Goal: Check status: Check status

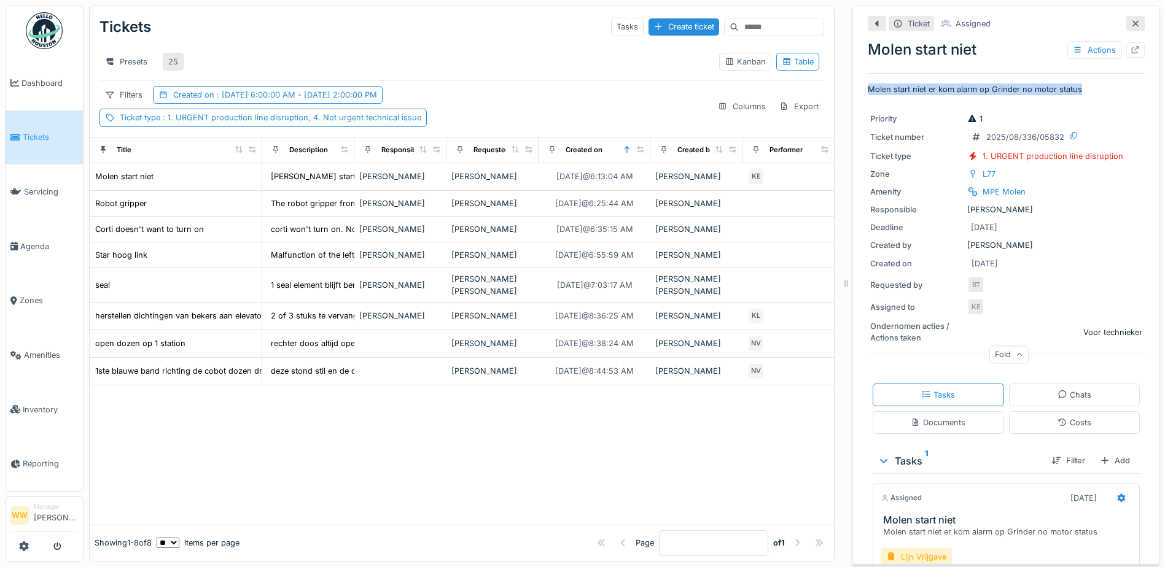
click at [179, 62] on div "25" at bounding box center [173, 62] width 21 height 18
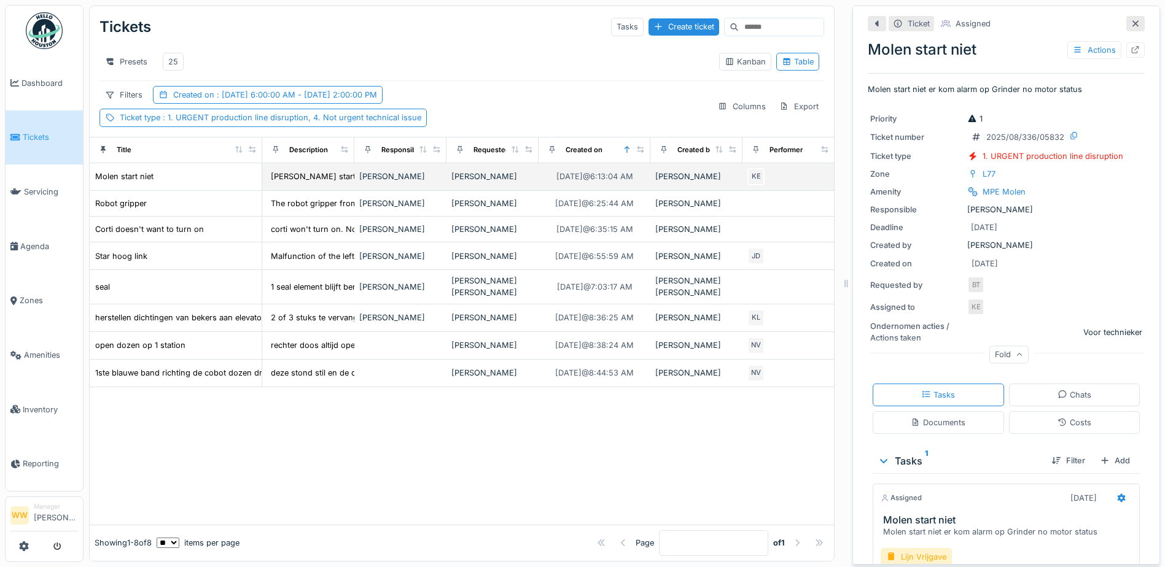
click at [484, 182] on div "[PERSON_NAME]" at bounding box center [492, 177] width 82 height 12
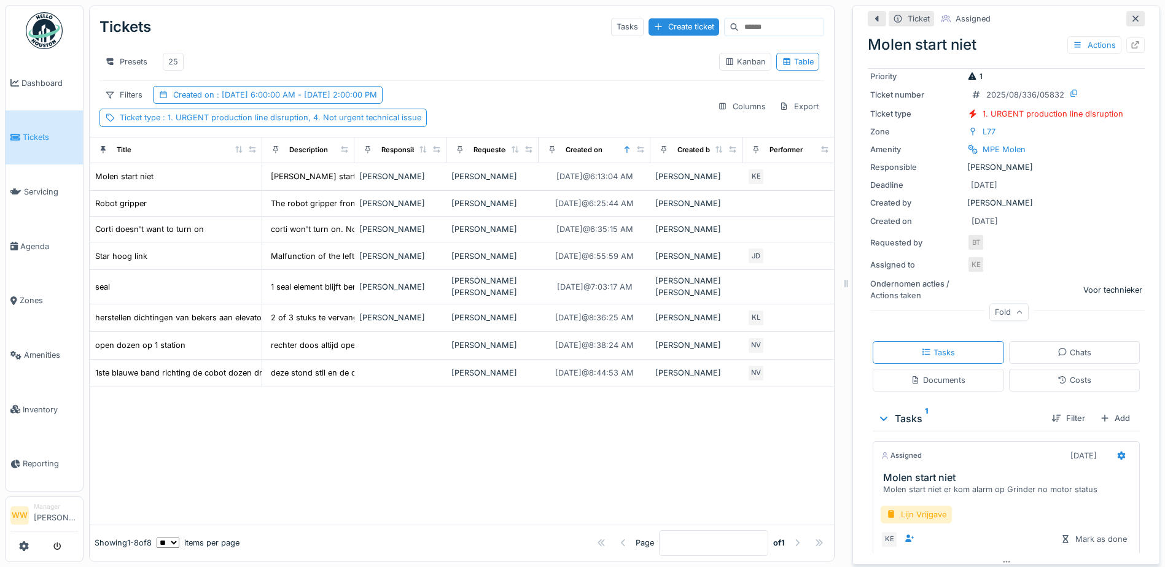
scroll to position [61, 0]
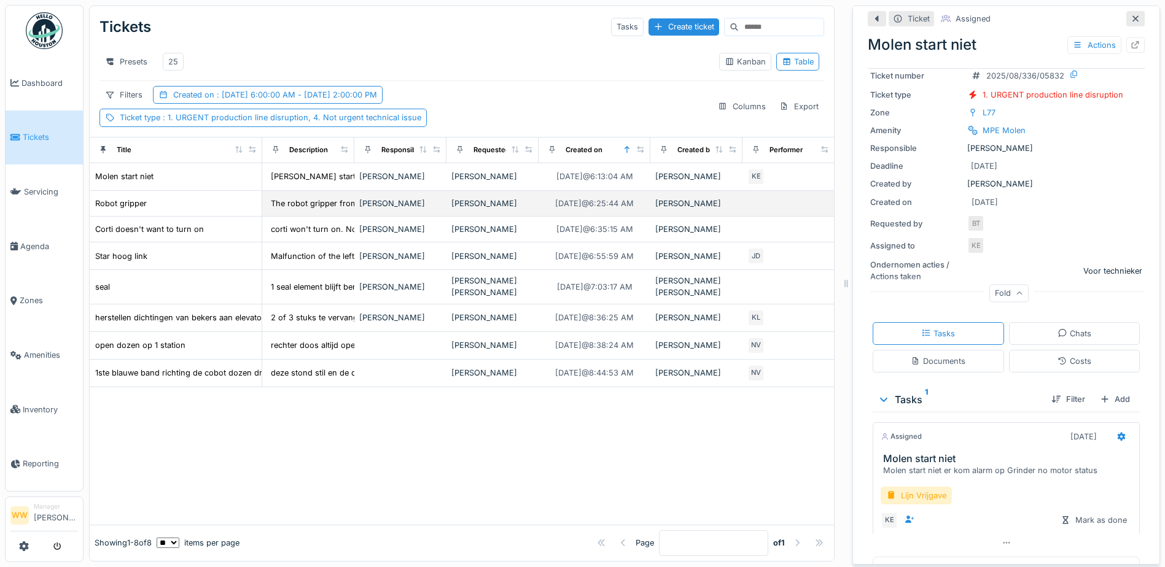
click at [513, 209] on div "[PERSON_NAME]" at bounding box center [492, 204] width 82 height 12
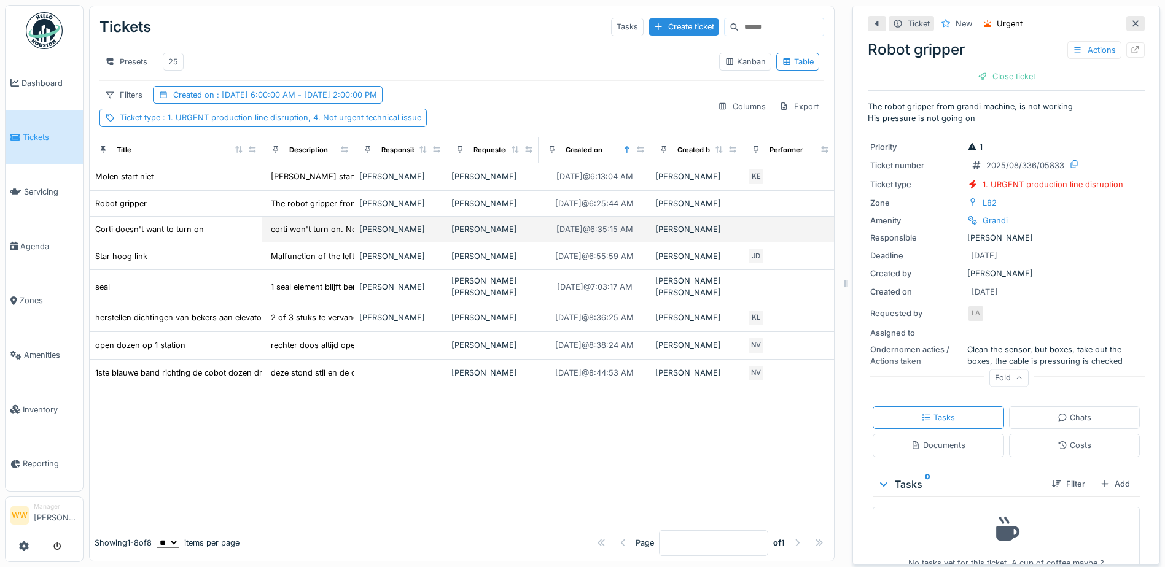
click at [523, 232] on div "[PERSON_NAME]" at bounding box center [492, 229] width 82 height 12
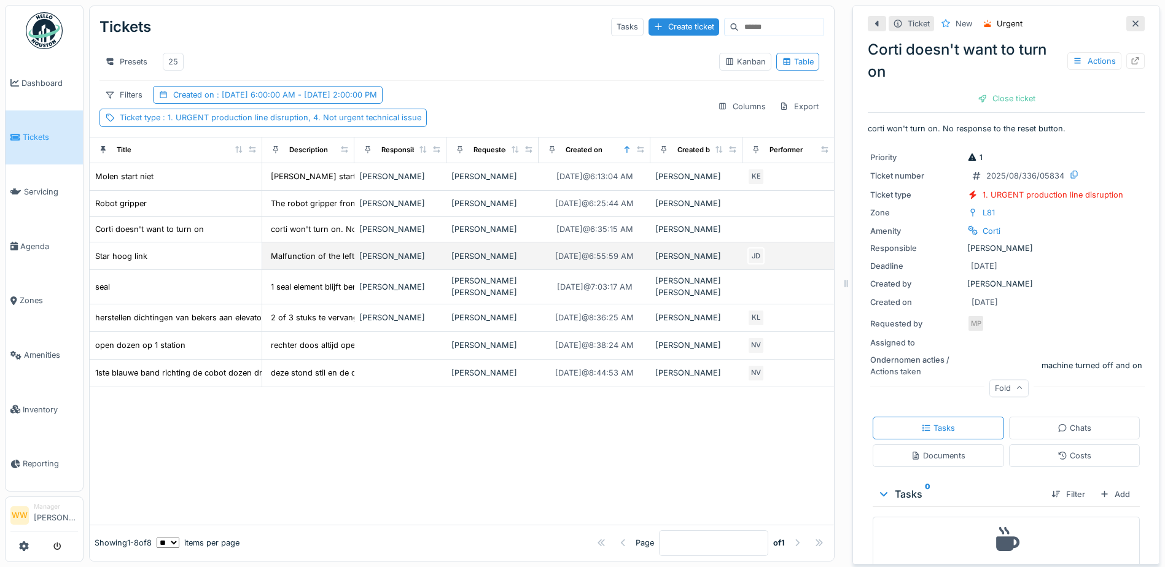
click at [499, 262] on div "[PERSON_NAME]" at bounding box center [492, 257] width 82 height 12
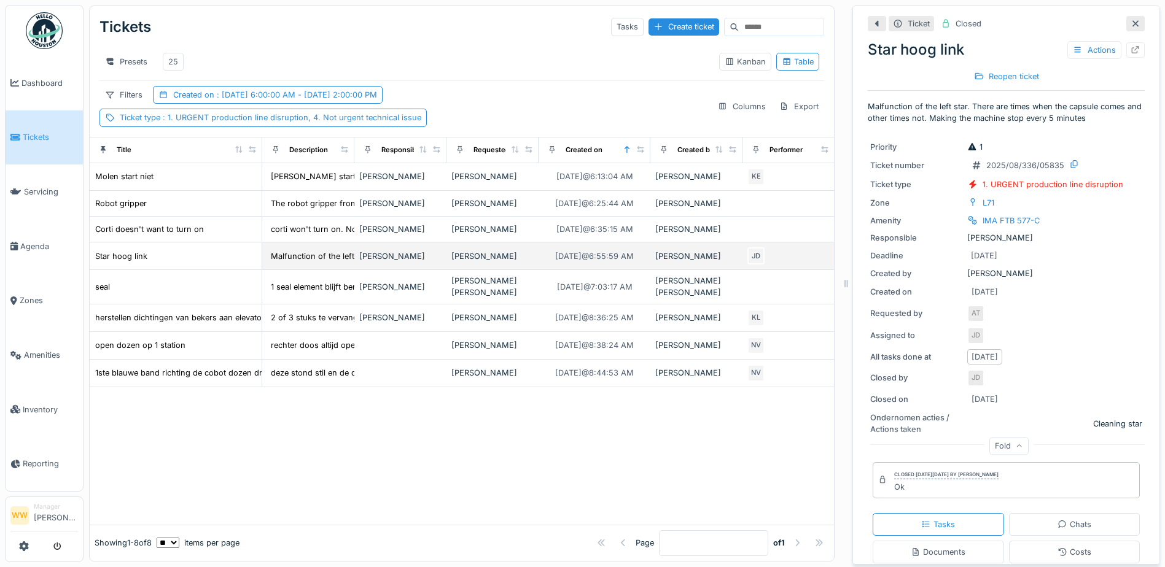
scroll to position [9, 0]
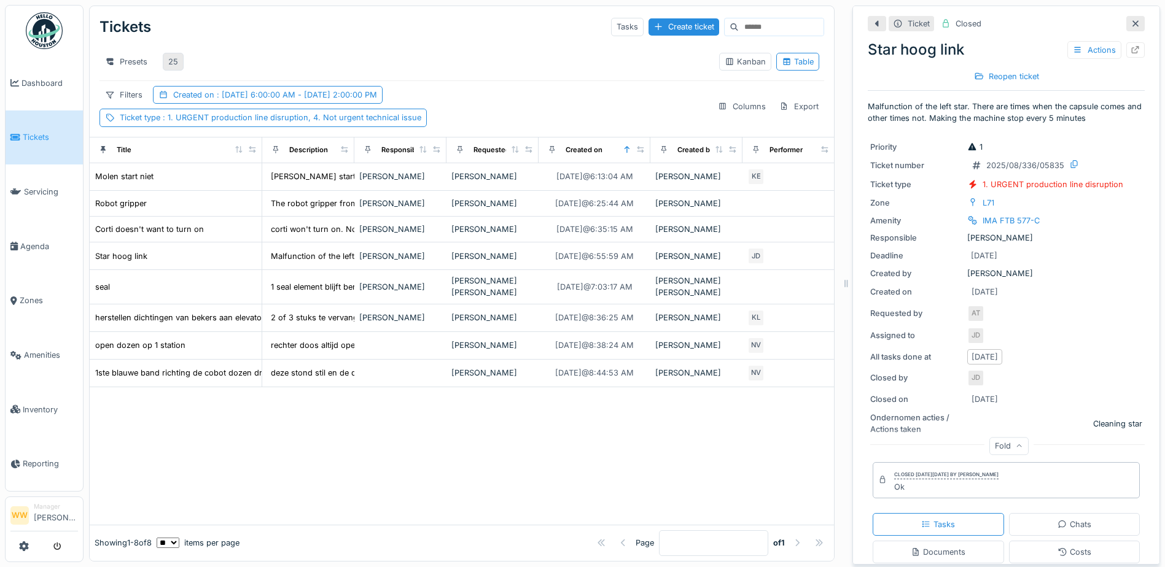
click at [176, 56] on div "25" at bounding box center [173, 62] width 10 height 12
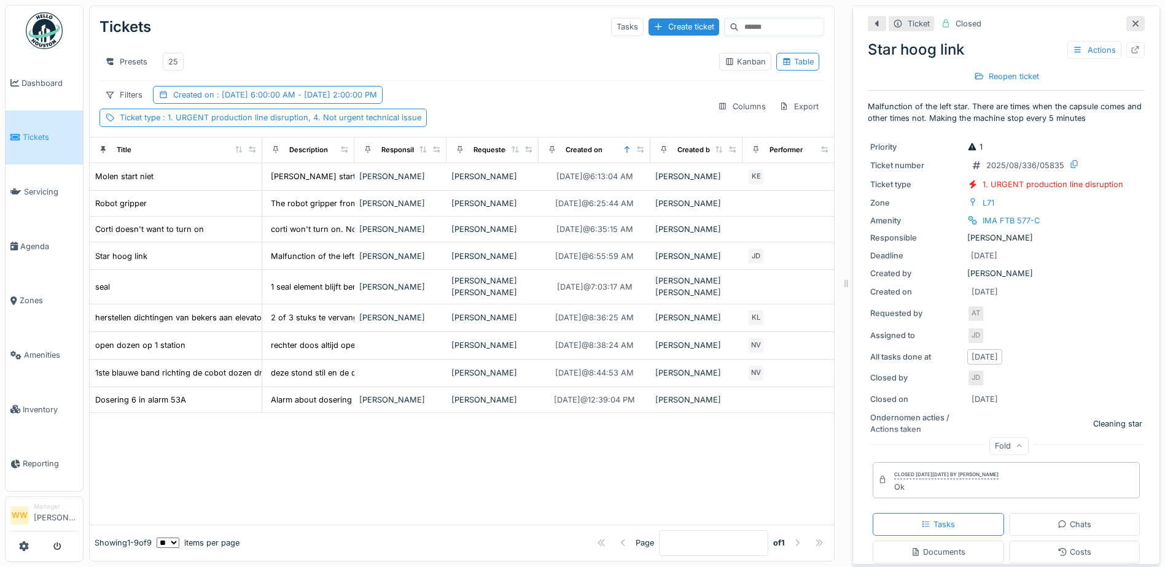
click at [390, 456] on div at bounding box center [462, 469] width 744 height 112
click at [178, 56] on div "25" at bounding box center [173, 62] width 21 height 18
